Goal: Find specific page/section: Find specific page/section

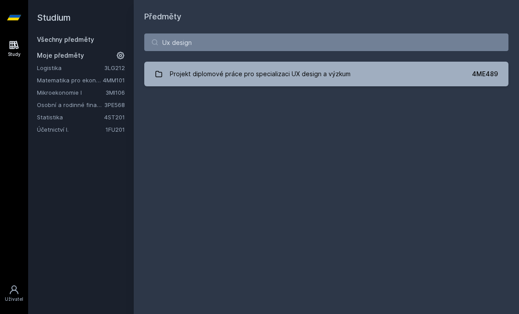
click at [356, 102] on div "Předměty Ux design Projekt diplomové práce pro specializaci UX design a výzkum …" at bounding box center [326, 157] width 364 height 292
click at [328, 33] on input "Ux design" at bounding box center [326, 42] width 364 height 18
click at [382, 44] on input "Ux design" at bounding box center [326, 42] width 364 height 18
click at [373, 50] on input "Ux design" at bounding box center [326, 42] width 364 height 18
click at [369, 49] on input "Ux design" at bounding box center [326, 42] width 364 height 18
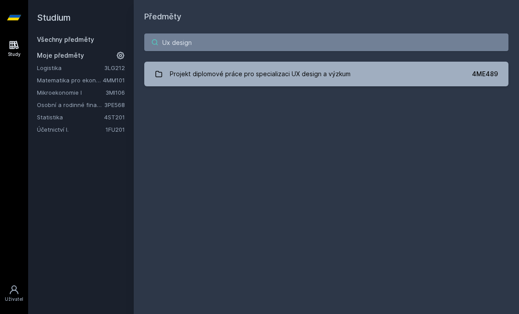
click at [374, 46] on input "Ux design" at bounding box center [326, 42] width 364 height 18
click at [375, 46] on input "Ux design" at bounding box center [326, 42] width 364 height 18
click at [377, 47] on input "Ux design" at bounding box center [326, 42] width 364 height 18
click at [374, 42] on input "Ux design" at bounding box center [326, 42] width 364 height 18
click at [219, 43] on input "Ux design" at bounding box center [326, 42] width 364 height 18
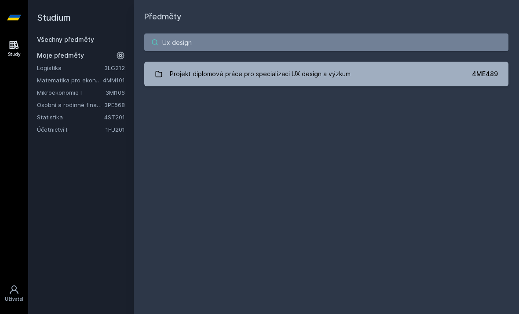
click at [183, 44] on input "Ux design" at bounding box center [326, 42] width 364 height 18
type input "Ux"
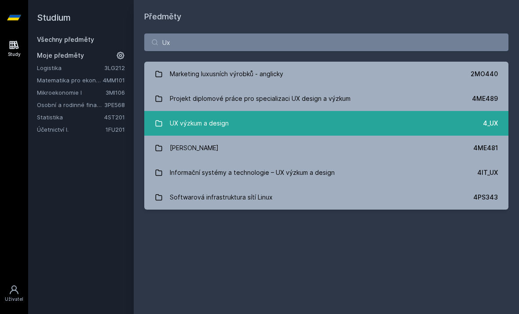
click at [274, 126] on link "UX výzkum a design 4_UX" at bounding box center [326, 123] width 364 height 25
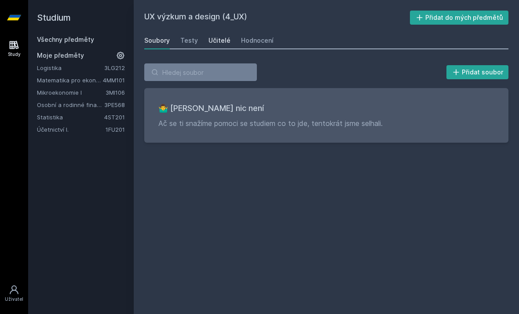
click at [213, 40] on div "Učitelé" at bounding box center [219, 40] width 22 height 9
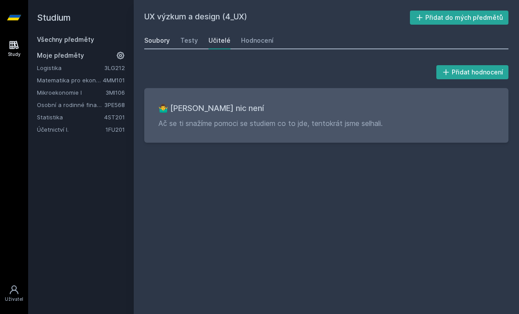
click at [156, 47] on link "Soubory" at bounding box center [157, 41] width 26 height 18
